Goal: Communication & Community: Answer question/provide support

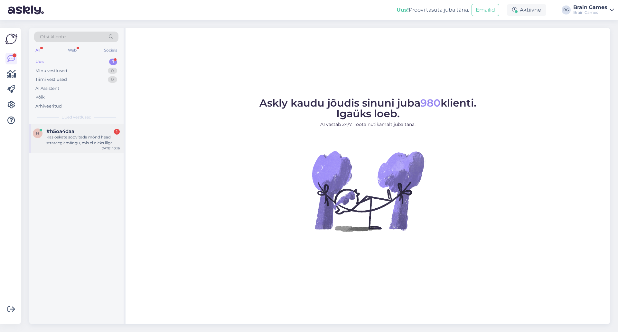
click at [71, 143] on div "Kas oskate soovitada mõnd head strateegiamängu, mis ei oleks liiga lihtne ega l…" at bounding box center [82, 140] width 73 height 12
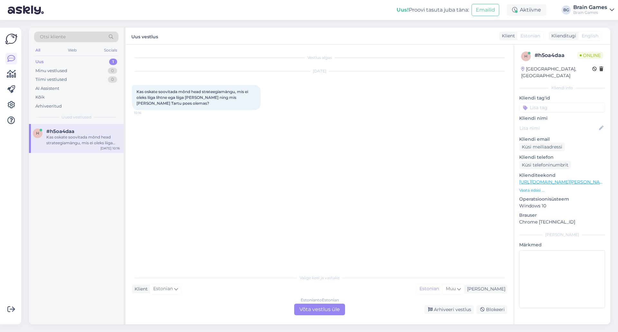
click at [219, 203] on div "Vestlus algas [DATE] Kas oskate soovitada mõnd head strateegiamängu, mis ei ole…" at bounding box center [322, 158] width 381 height 214
click at [318, 315] on div "Estonian to Estonian Võta vestlus üle" at bounding box center [319, 310] width 51 height 12
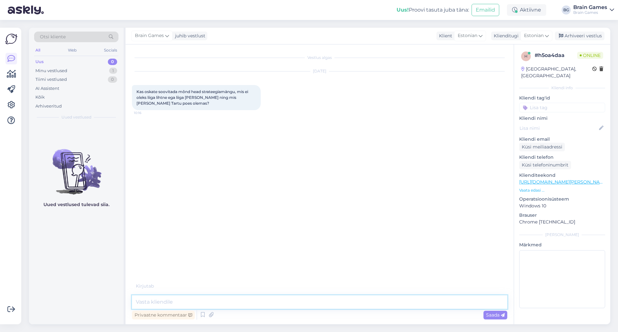
click at [317, 303] on textarea at bounding box center [319, 302] width 375 height 14
type textarea "Tere!"
click at [363, 197] on div "Vestlus algas [DATE] Kas oskate soovitada mõnd head strateegiamängu, mis ei ole…" at bounding box center [322, 170] width 381 height 239
click at [190, 299] on textarea at bounding box center [319, 302] width 375 height 14
type textarea "Kas reeglite keel on oluline? Eesti/inglise?"
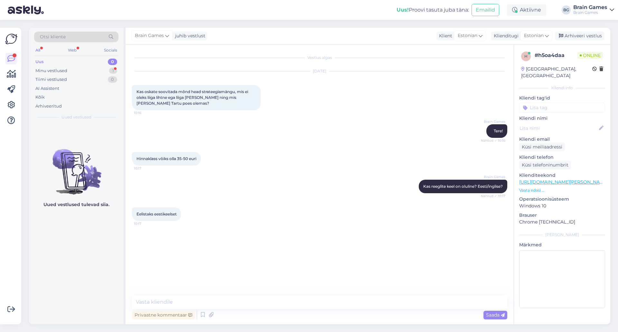
click at [235, 212] on div "Eelistaks eestikeelset 10:17" at bounding box center [319, 214] width 375 height 28
click at [336, 304] on textarea at bounding box center [319, 302] width 375 height 14
type textarea "S"
drag, startPoint x: 309, startPoint y: 302, endPoint x: 104, endPoint y: 295, distance: 204.6
click at [106, 295] on div "Otsi kliente All Web Socials Uus 0 Minu vestlused 1 Tiimi vestlused 0 AI Assist…" at bounding box center [319, 176] width 581 height 297
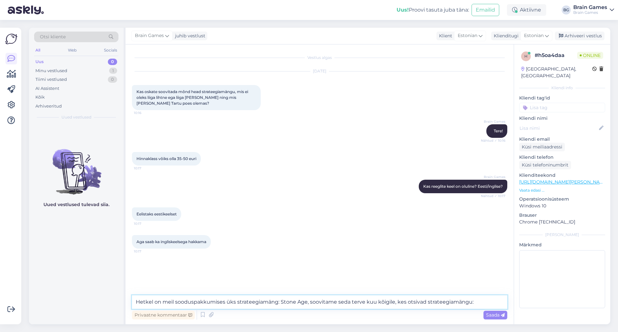
paste textarea "[URL][DOMAIN_NAME]"
type textarea "Hetkel on meil sooduspakkumises üks strateegiamäng: Stone Age, soovitame seda t…"
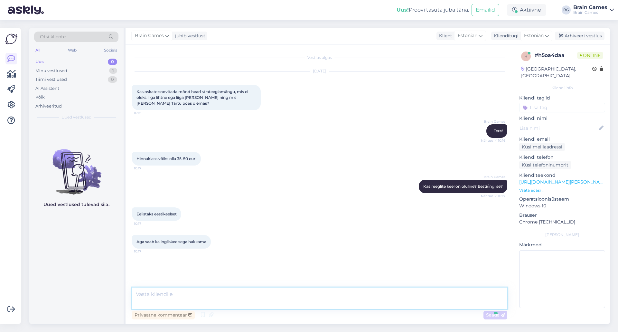
scroll to position [11, 0]
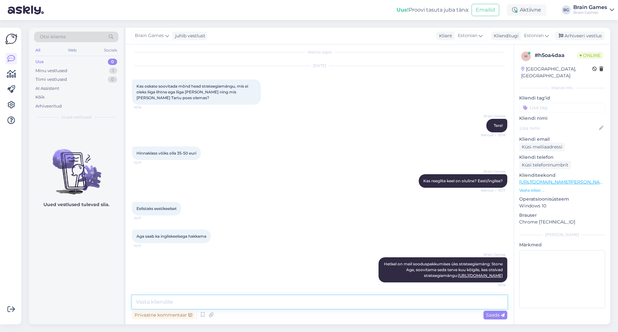
click at [345, 301] on textarea at bounding box center [319, 302] width 375 height 14
type textarea "T"
type textarea "S"
type textarea "Ta on kindlasti pikema ajakuluga, aga paraja raskusastmega :)"
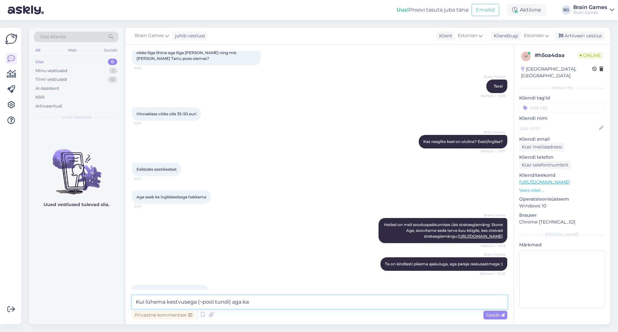
scroll to position [72, 0]
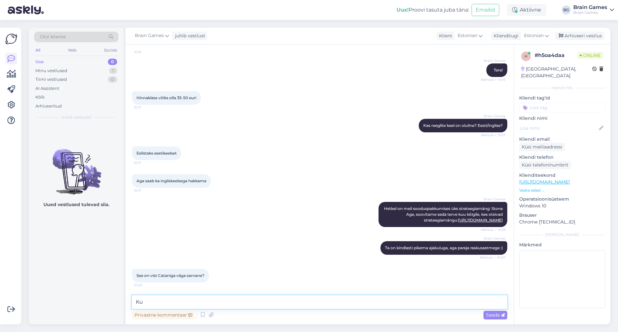
type textarea "K"
type textarea "Ei ütleks.. täringute osa ainult võibolla. Aga [PERSON_NAME] on meeldinud, siis…"
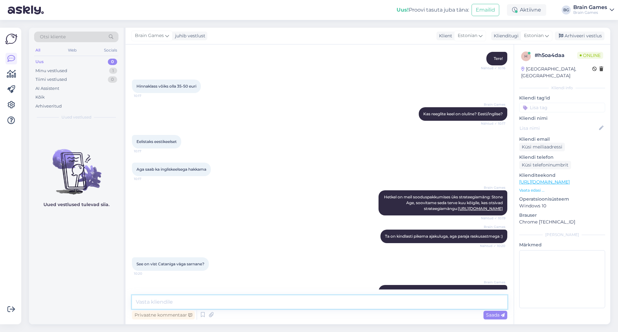
scroll to position [106, 0]
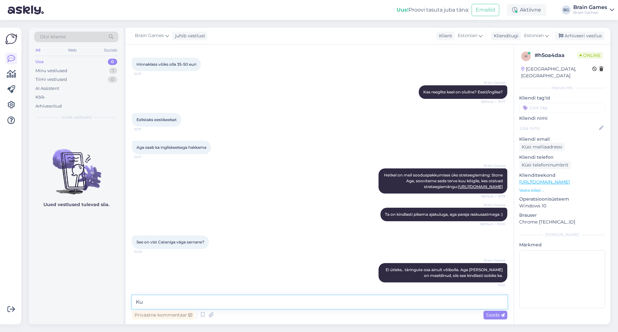
type textarea "K"
click at [343, 304] on textarea "Järgmisena soovitaks Splendorit:" at bounding box center [319, 302] width 375 height 14
paste textarea "[URL][DOMAIN_NAME]"
type textarea "Järgmisena soovitaks Splendorit: [URL][DOMAIN_NAME]"
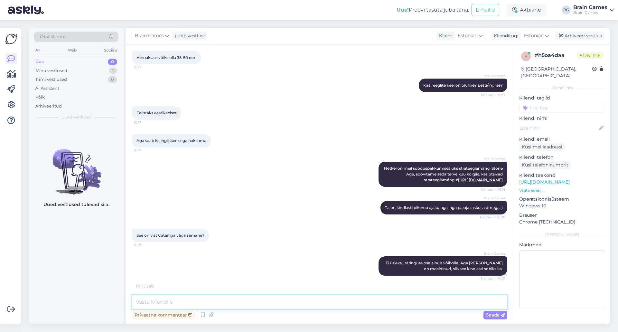
scroll to position [139, 0]
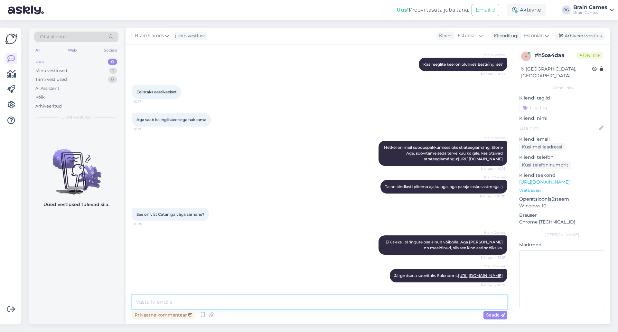
click at [319, 303] on textarea at bounding box center [319, 302] width 375 height 14
click at [247, 303] on textarea "Siin täringuid pole üldse, tuleb koguda kristalle ja nendega [PERSON_NAME] võim…" at bounding box center [319, 302] width 375 height 14
type textarea "Siin täringuid pole üldse, tuleb koguda kalliskive ja nendega [PERSON_NAME] või…"
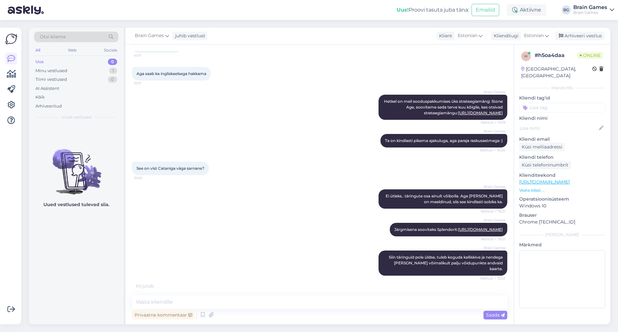
scroll to position [201, 0]
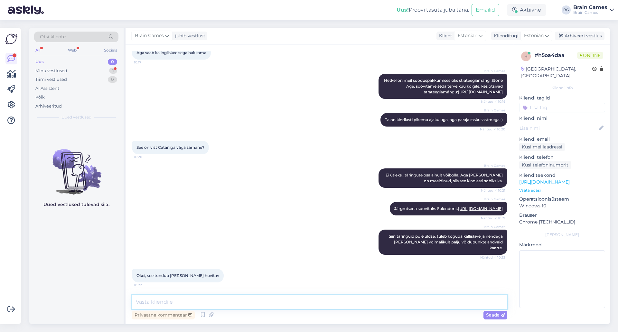
click at [231, 299] on textarea at bounding box center [319, 302] width 375 height 14
click at [356, 301] on textarea "Ja siis veel kolmas pakkumine Kvedlinburgi soolapuhujad" at bounding box center [319, 302] width 375 height 14
paste textarea "[URL][DOMAIN_NAME]"
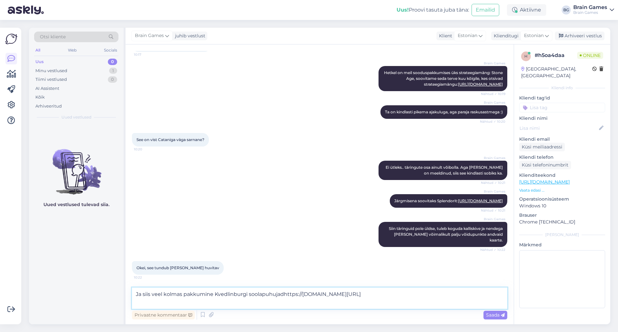
click at [284, 297] on textarea "Ja siis veel kolmas pakkumine Kvedlinburgi soolapuhujadhttps://[DOMAIN_NAME][UR…" at bounding box center [319, 298] width 375 height 21
type textarea "Ja siis veel kolmas pakkumine Kvedlinburgi soolapuhujad: [URL][DOMAIN_NAME]"
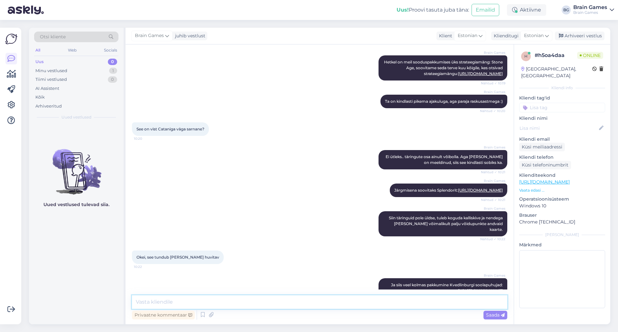
scroll to position [246, 0]
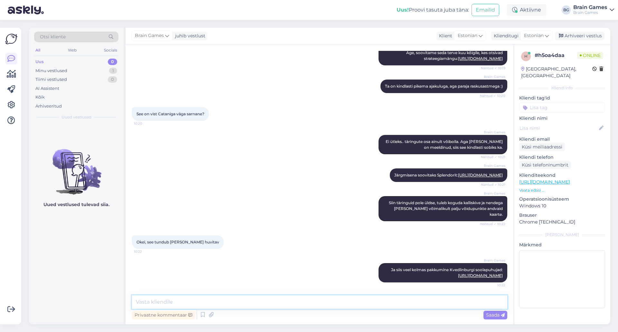
click at [284, 297] on textarea at bounding box center [319, 302] width 375 height 14
type textarea "Siin on vaja rohkem riskida, et võidupunkte saada."
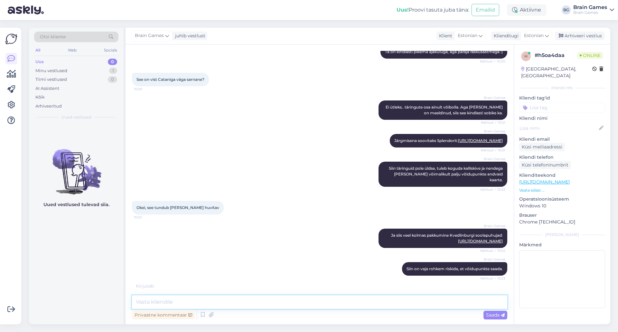
click at [260, 305] on textarea at bounding box center [319, 302] width 375 height 14
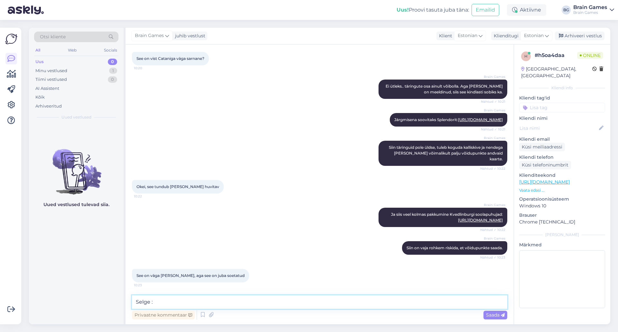
type textarea "Selge :)"
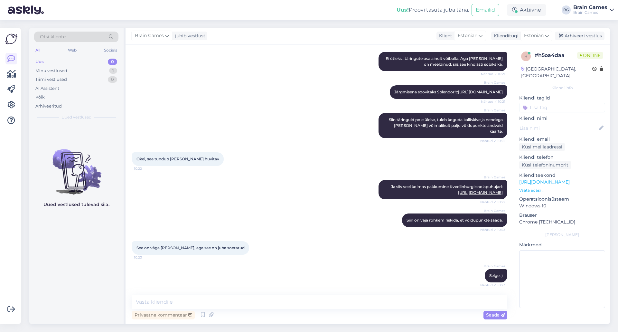
scroll to position [362, 0]
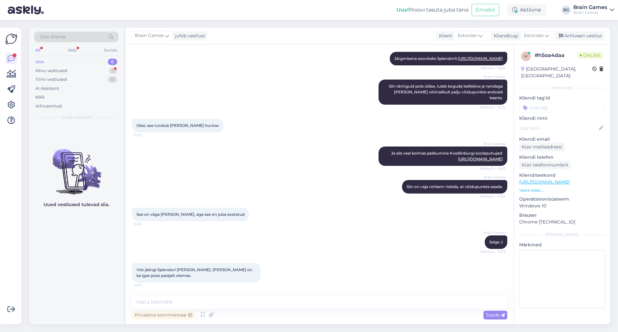
click at [282, 206] on div "See on väga [PERSON_NAME], aga see on juba soetatud 10:23" at bounding box center [319, 215] width 375 height 28
click at [247, 303] on textarea at bounding box center [319, 302] width 375 height 14
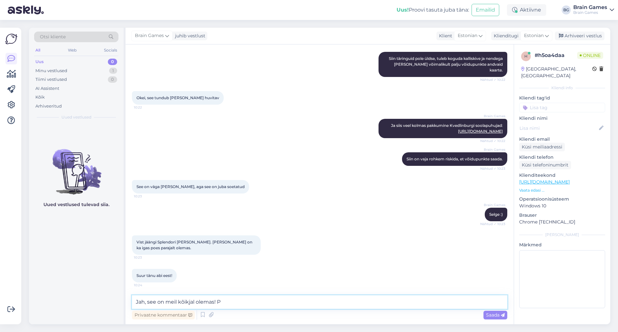
type textarea "Jah, see on meil kõikjal olemas!"
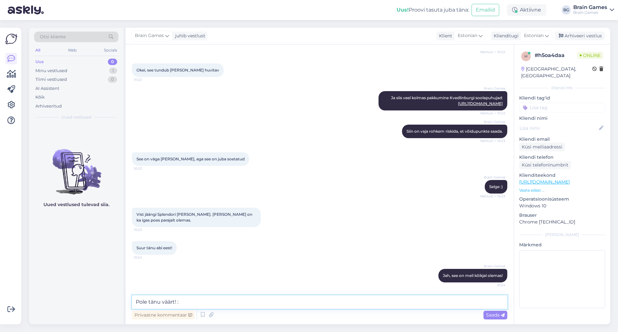
type textarea "Pole tänu väärt! :)"
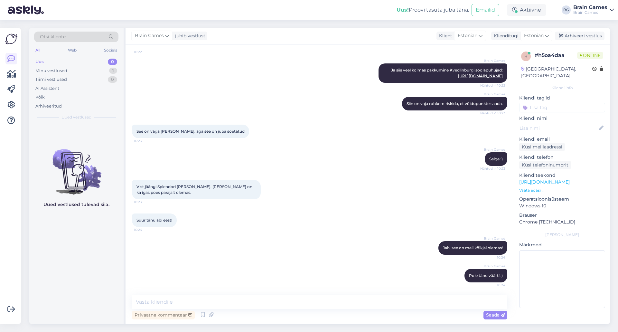
click at [316, 250] on div "Brain Games Jah, see on meil kõikjal olemas! 10:24" at bounding box center [319, 248] width 375 height 28
click at [319, 176] on div "Vist jäängi Splendori [PERSON_NAME]. [PERSON_NAME] on ka igas poes parajalt ole…" at bounding box center [319, 189] width 375 height 33
click at [254, 244] on div "Brain Games Jah, see on meil kõikjal olemas! 10:24" at bounding box center [319, 248] width 375 height 28
